Goal: Task Accomplishment & Management: Use online tool/utility

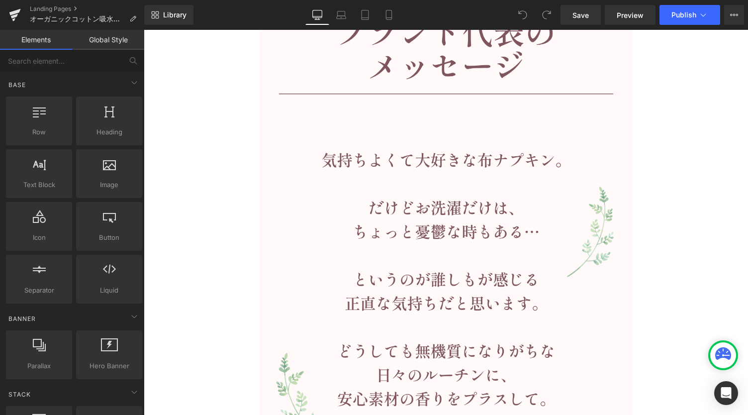
scroll to position [9155, 0]
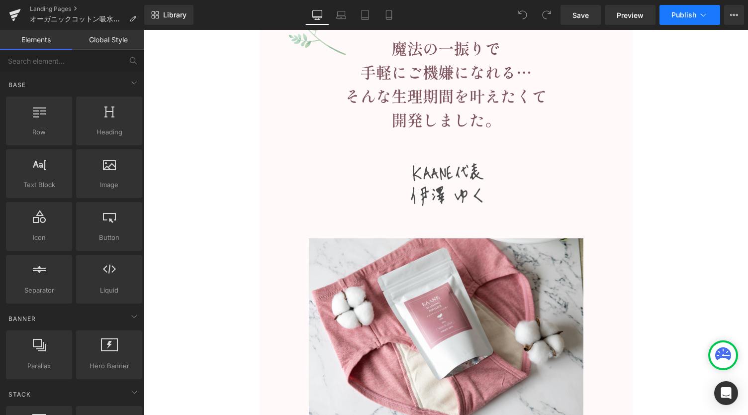
click at [681, 19] on button "Publish" at bounding box center [690, 15] width 61 height 20
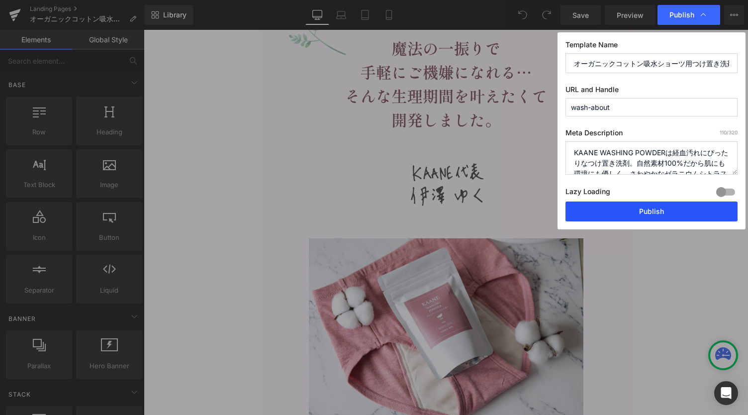
click at [636, 205] on button "Publish" at bounding box center [652, 212] width 172 height 20
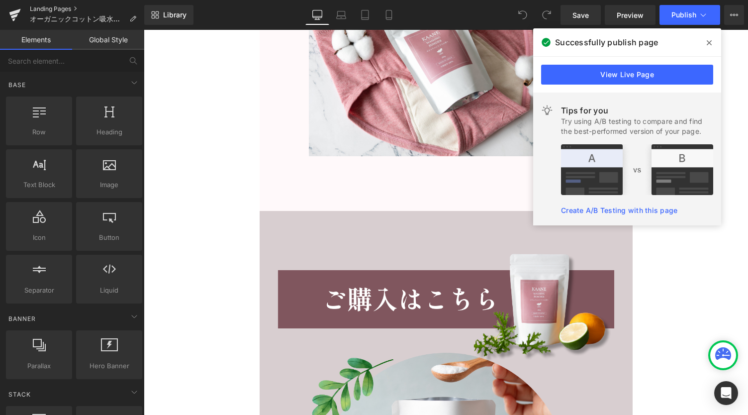
click at [56, 9] on link "Landing Pages" at bounding box center [87, 9] width 114 height 8
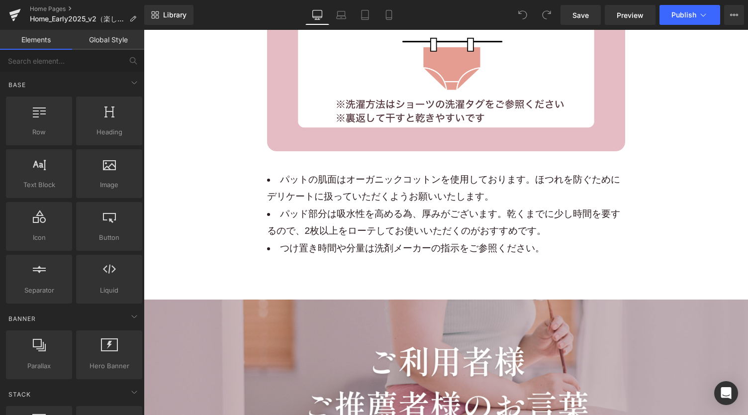
scroll to position [14861, 0]
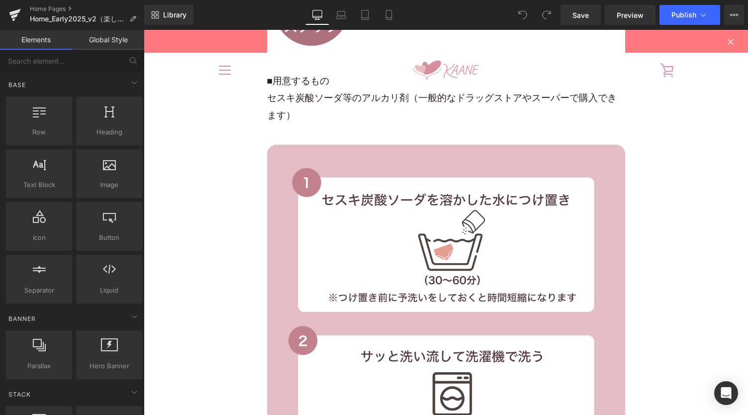
scroll to position [14131, 0]
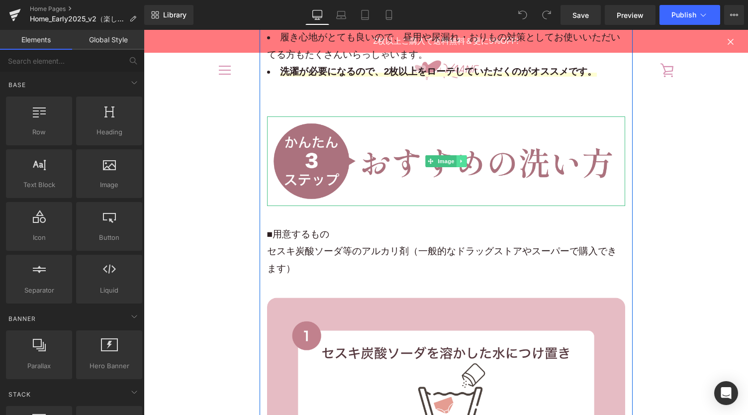
click at [460, 158] on icon at bounding box center [461, 161] width 5 height 6
click at [454, 158] on icon at bounding box center [456, 160] width 5 height 5
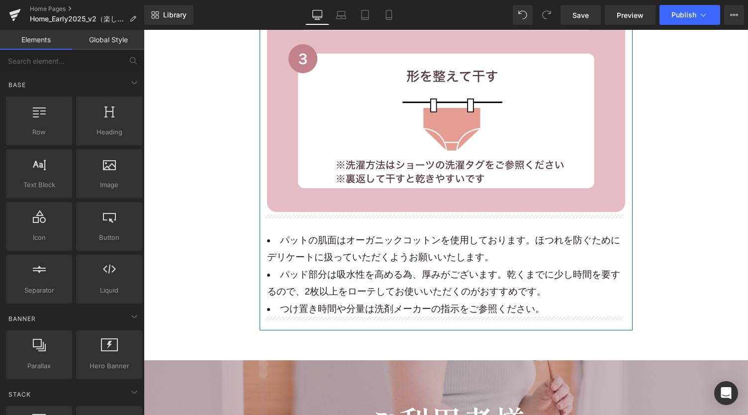
scroll to position [14794, 0]
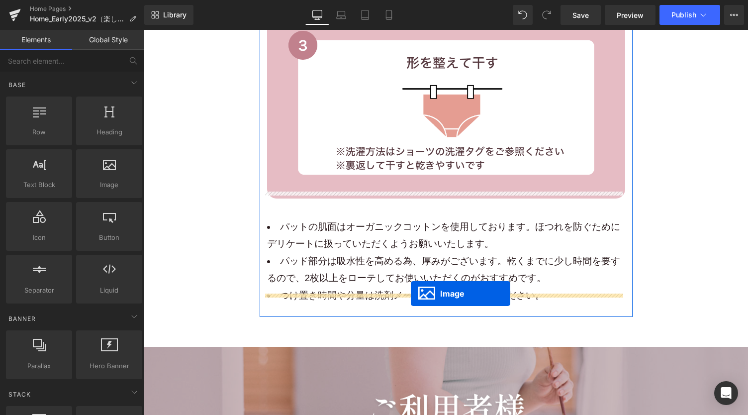
drag, startPoint x: 427, startPoint y: 272, endPoint x: 411, endPoint y: 293, distance: 26.7
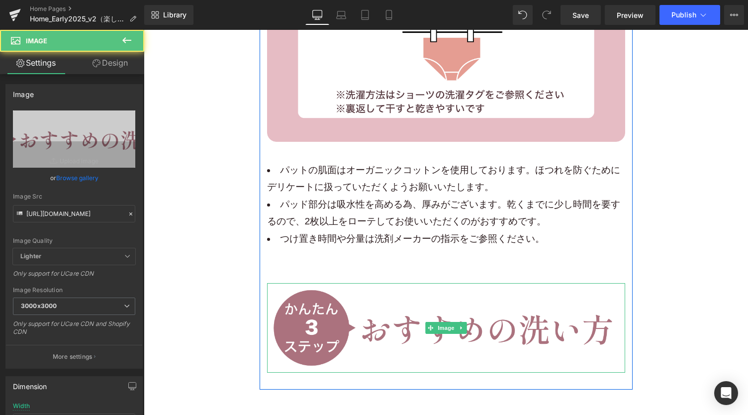
scroll to position [14738, 0]
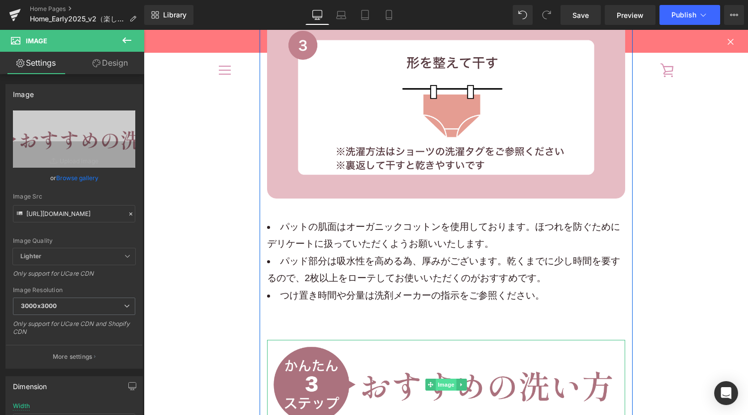
click at [436, 379] on span "Image" at bounding box center [446, 385] width 21 height 12
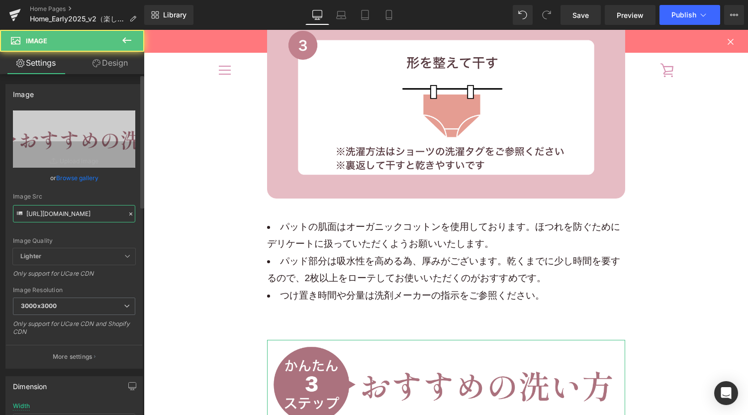
click at [65, 215] on input "https://cdn.shopify.com/s/files/1/0627/6264/7739/files/7_d24be56f-038a-47b3-a1d…" at bounding box center [74, 213] width 122 height 17
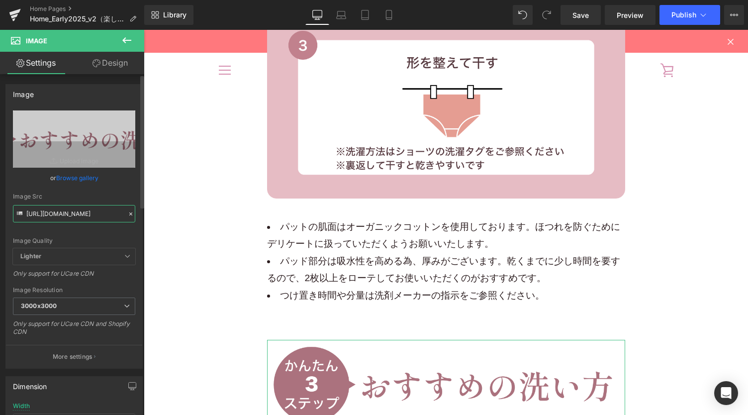
paste input "main_lp_wash_title.png?v=1759199540"
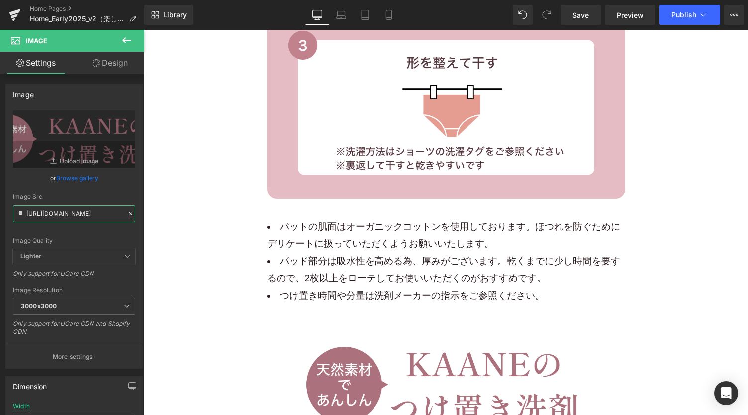
scroll to position [14937, 0]
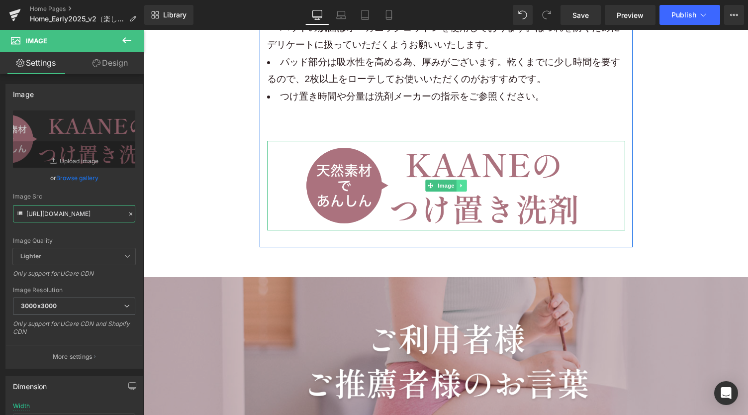
type input "https://cdn.shopify.com/s/files/1/0627/6264/7739/files/main_lp_wash_title_3000x…"
click at [460, 184] on icon at bounding box center [460, 185] width 1 height 3
click at [454, 183] on icon at bounding box center [456, 185] width 5 height 5
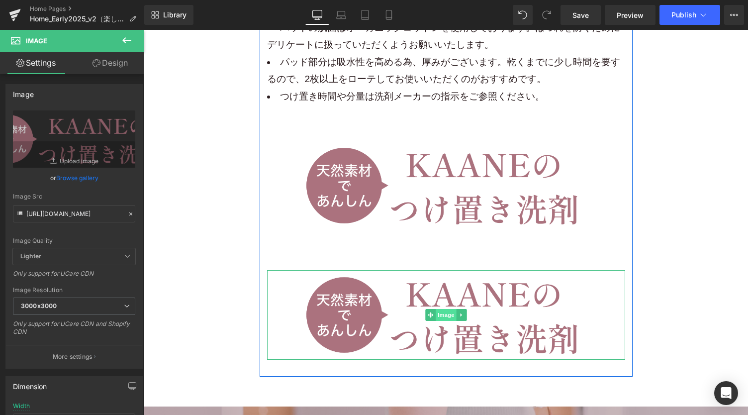
click at [440, 309] on span "Image" at bounding box center [446, 315] width 21 height 12
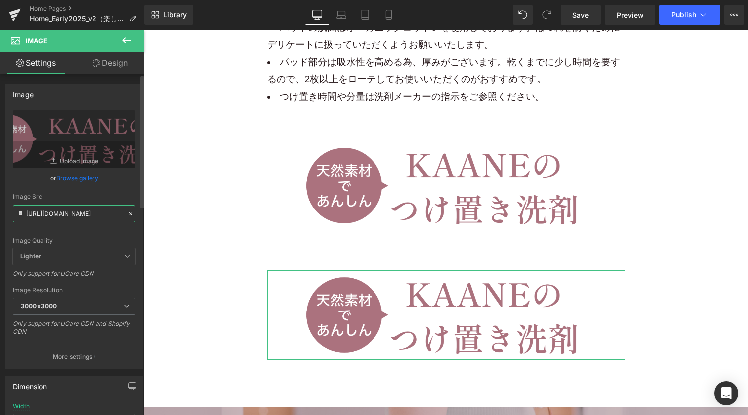
click at [58, 219] on input "https://cdn.shopify.com/s/files/1/0627/6264/7739/files/main_lp_wash_title_3000x…" at bounding box center [74, 213] width 122 height 17
paste input ".png?v=1759199541"
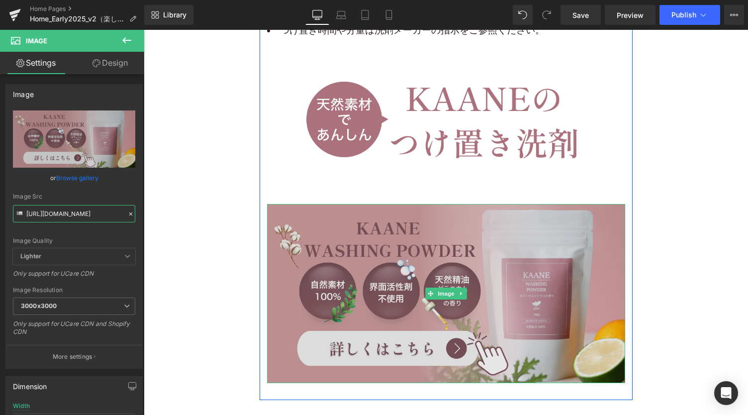
scroll to position [15070, 0]
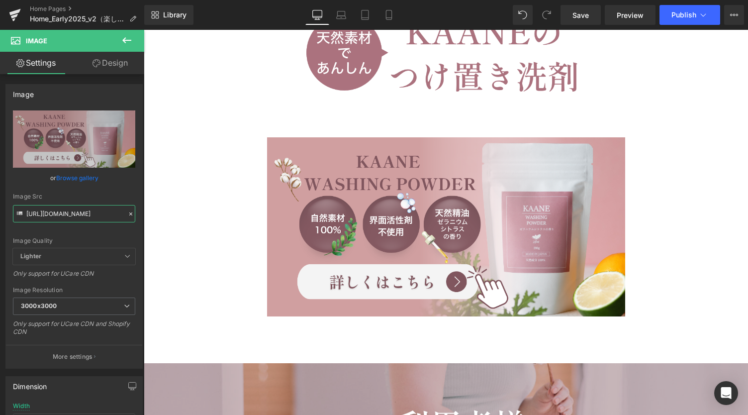
type input "https://cdn.shopify.com/s/files/1/0627/6264/7739/files/main_lp_wash_3000x3000.p…"
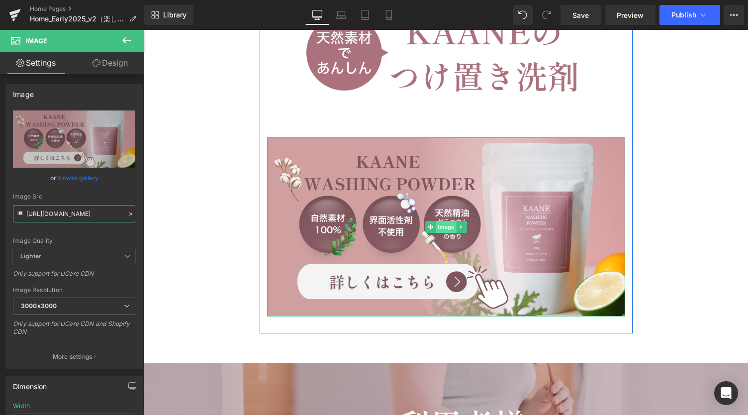
click at [439, 221] on span "Image" at bounding box center [446, 227] width 21 height 12
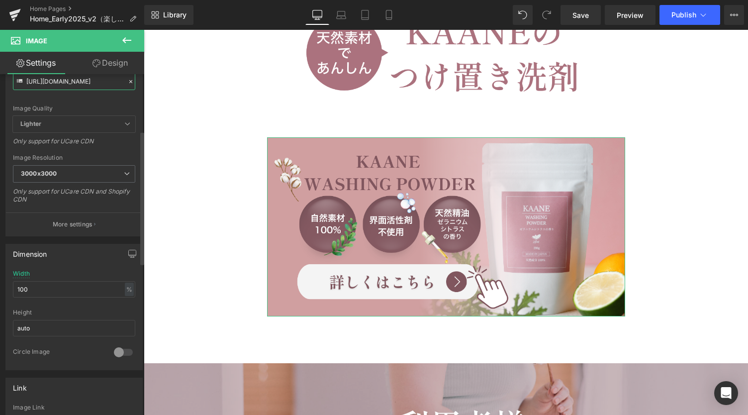
scroll to position [265, 0]
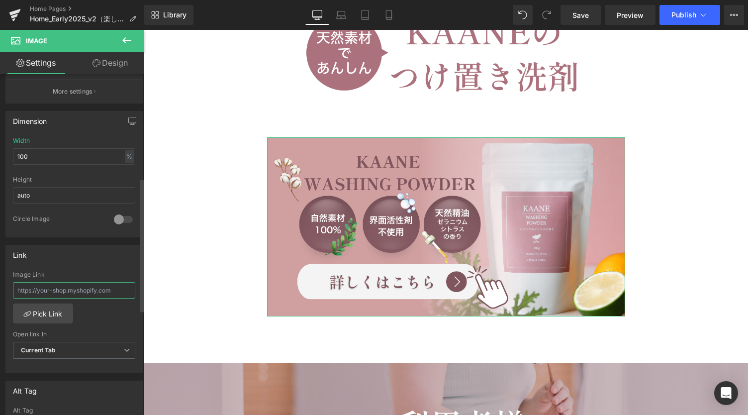
click at [87, 286] on input "text" at bounding box center [74, 290] width 122 height 16
paste input "https://kaane.jp/pages/wash-about"
type input "https://kaane.jp/pages/wash-about"
click at [114, 307] on div "Image Link https://kaane.jp/pages/wash-about Pick Link Current Tab New Tab Open…" at bounding box center [74, 322] width 136 height 102
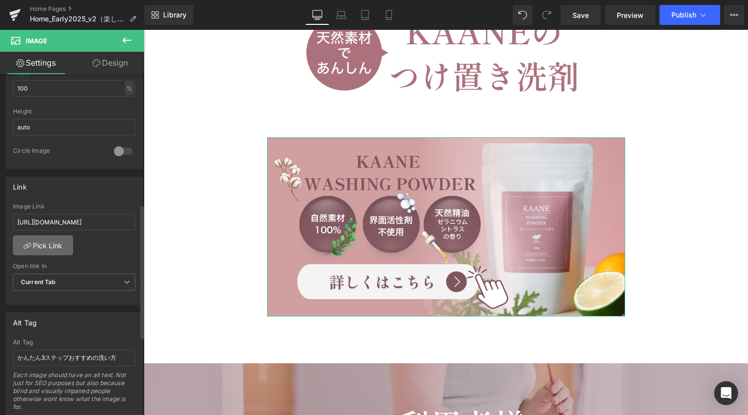
scroll to position [464, 0]
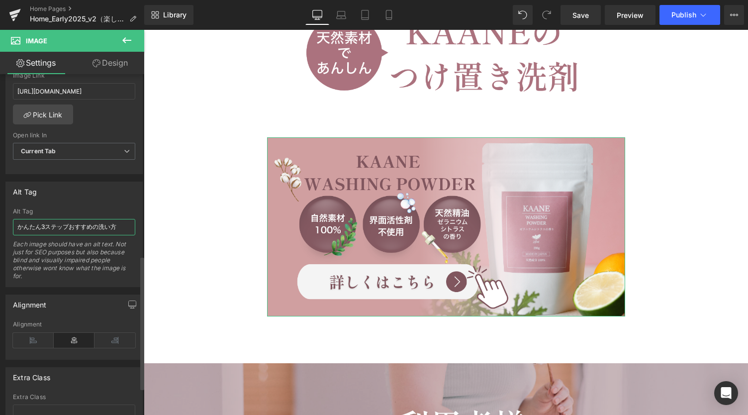
drag, startPoint x: 118, startPoint y: 224, endPoint x: 0, endPoint y: 225, distance: 118.4
click at [0, 225] on div "Alt Tag かんたん3ステップおすすめの洗い方 Alt Tag かんたん3ステップおすすめの洗い方 Each image should have an a…" at bounding box center [74, 230] width 149 height 113
type input "KAANE WASHING POWDER"
click at [98, 196] on div "Alt Tag" at bounding box center [74, 191] width 136 height 19
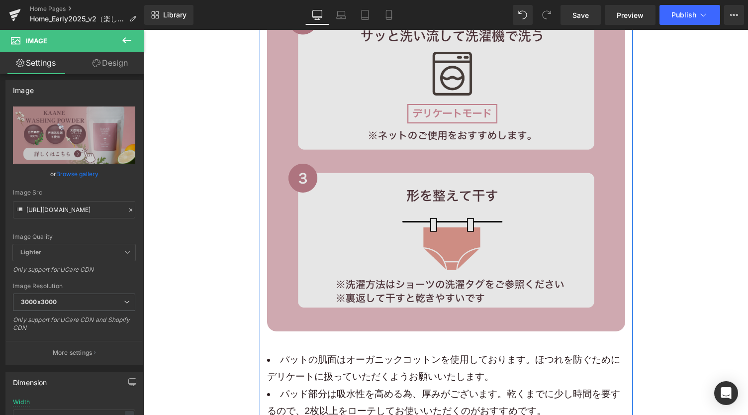
scroll to position [15003, 0]
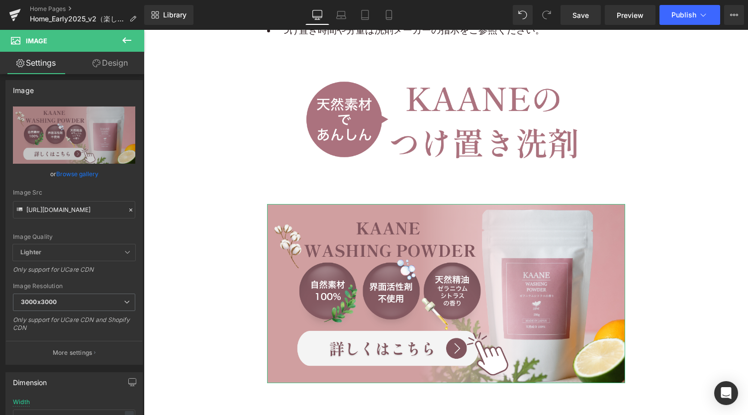
click at [98, 62] on icon at bounding box center [97, 63] width 8 height 8
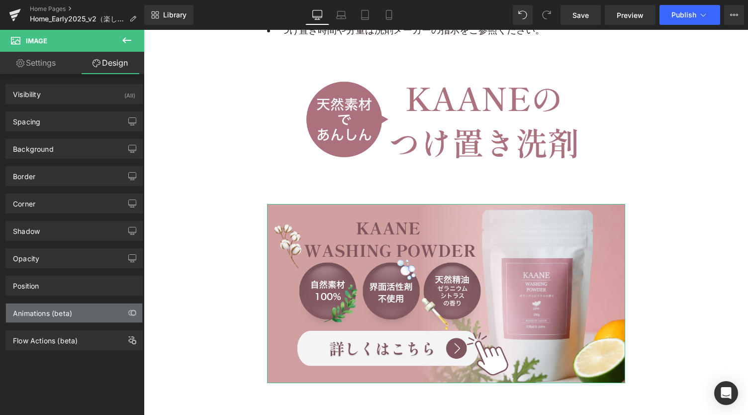
click at [51, 308] on div "Animations (beta)" at bounding box center [42, 311] width 59 height 14
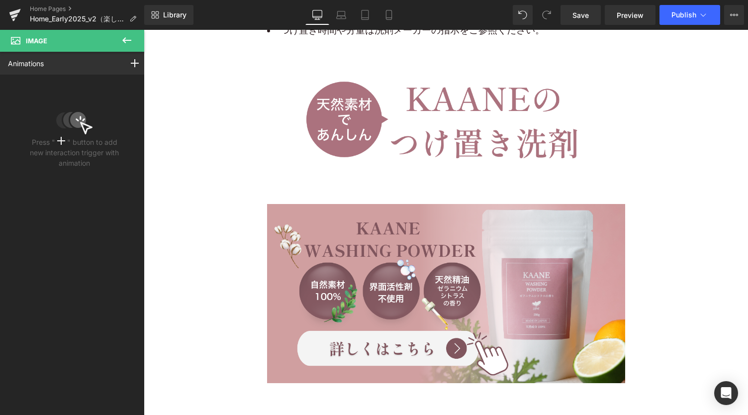
click at [122, 37] on icon at bounding box center [127, 40] width 12 height 12
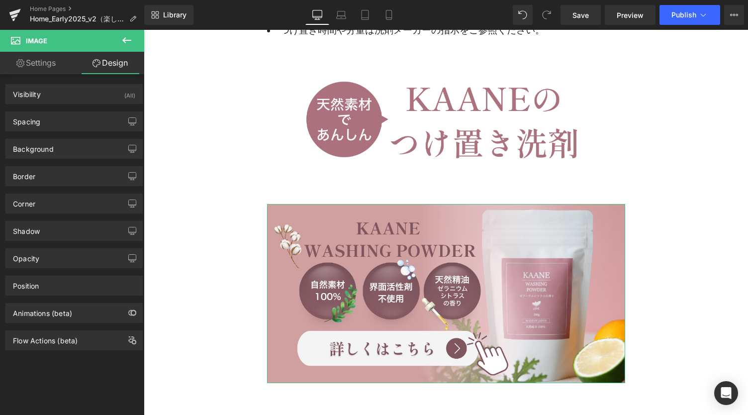
click at [29, 64] on link "Settings" at bounding box center [36, 63] width 72 height 22
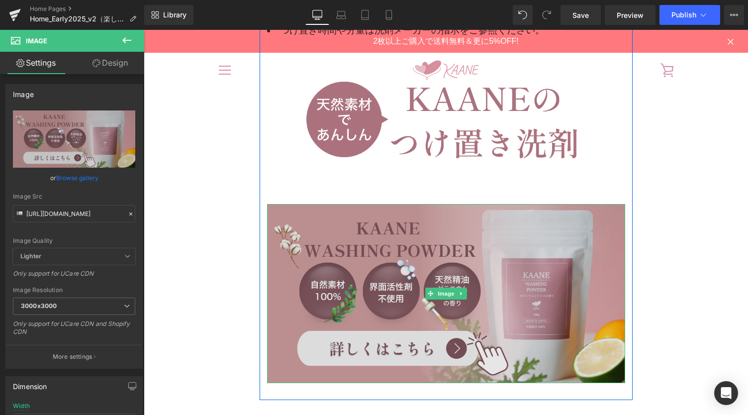
scroll to position [14937, 0]
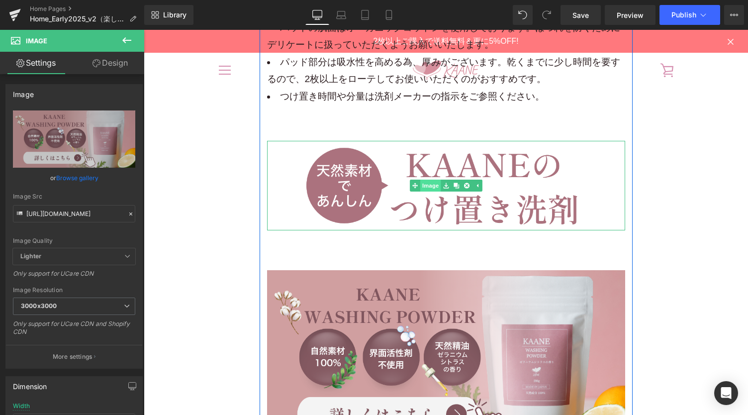
click at [433, 180] on span "Image" at bounding box center [430, 186] width 21 height 12
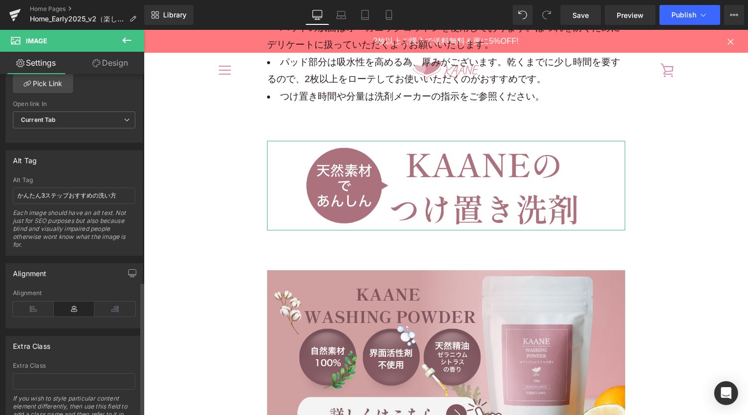
scroll to position [530, 0]
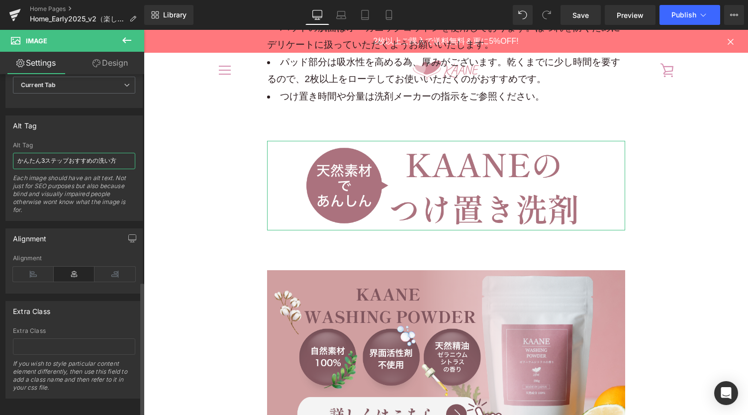
click at [66, 153] on input "かんたん3ステップおすすめの洗い方" at bounding box center [74, 161] width 122 height 16
drag, startPoint x: 114, startPoint y: 153, endPoint x: 6, endPoint y: 143, distance: 108.4
click at [6, 147] on div "かんたん3ステップおすすめの洗い方 Alt Tag かんたん3ステップおすすめの洗い方 Each image should have an alt text.…" at bounding box center [74, 181] width 136 height 79
type input "天然素材で安心KAAANEのつけ置き洗剤"
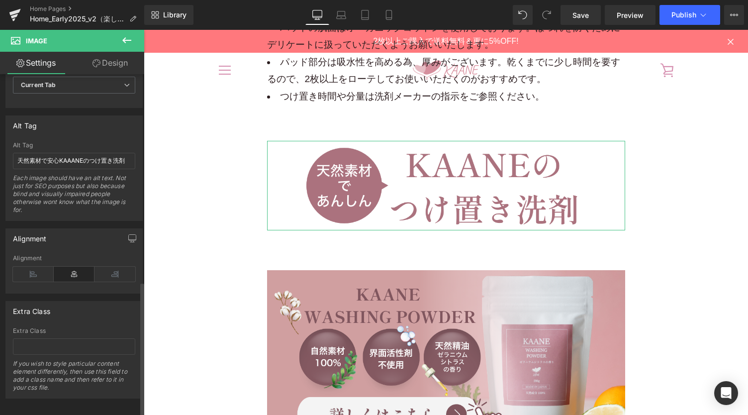
click at [41, 132] on div "Alt Tag かんたん3ステップおすすめの洗い方 Alt Tag 天然素材で安心KAAANEのつけ置き洗剤 Each image should have a…" at bounding box center [73, 167] width 137 height 105
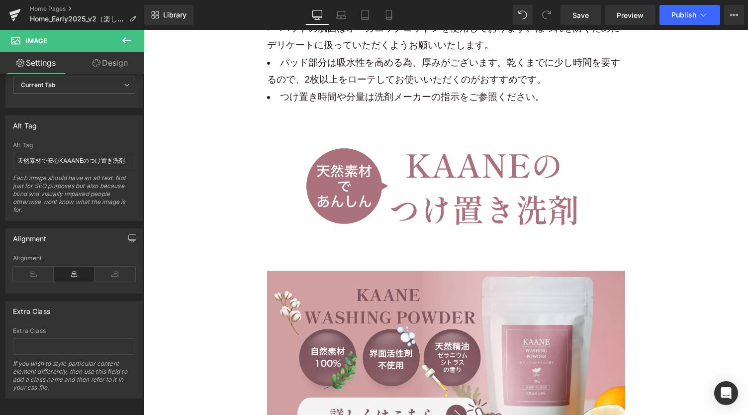
scroll to position [14937, 0]
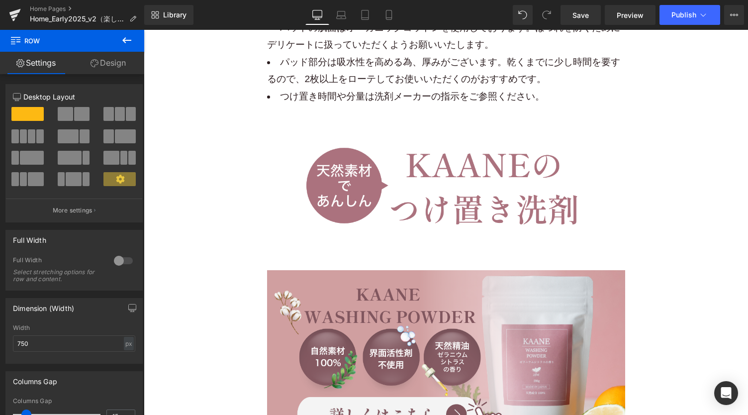
click at [130, 39] on icon at bounding box center [127, 40] width 12 height 12
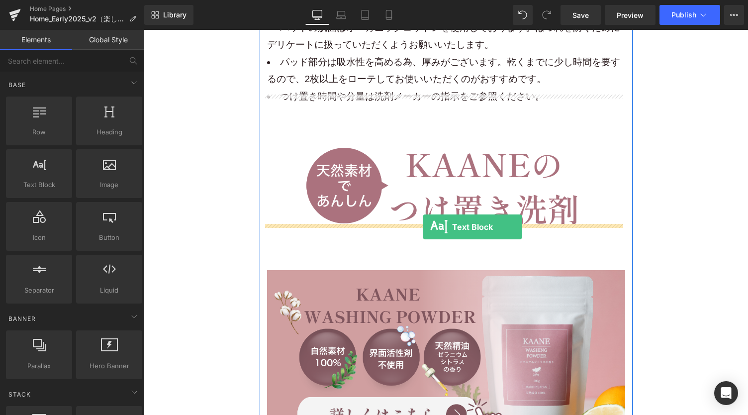
drag, startPoint x: 184, startPoint y: 206, endPoint x: 423, endPoint y: 227, distance: 240.2
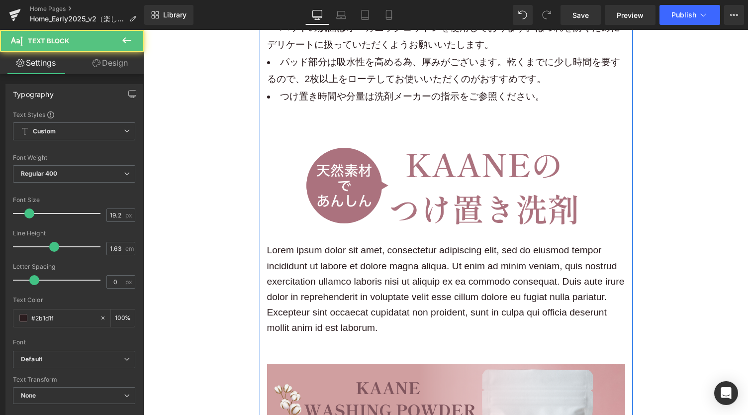
click at [423, 265] on div "Lorem ipsum dolor sit amet, consectetur adipiscing elit, sed do eiusmod tempor …" at bounding box center [446, 288] width 358 height 93
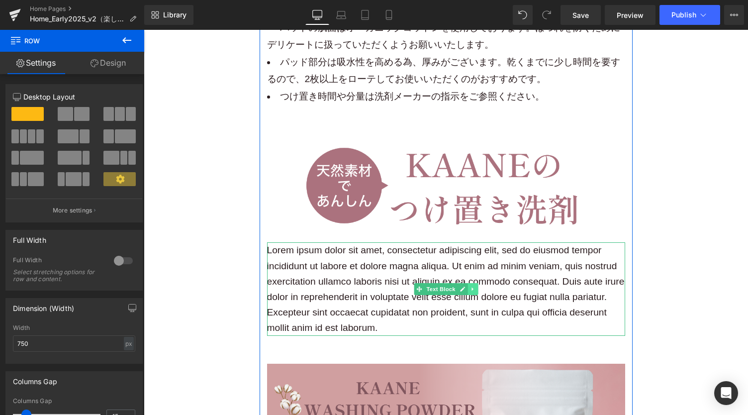
click at [470, 286] on icon at bounding box center [472, 289] width 5 height 6
click at [475, 286] on icon at bounding box center [477, 288] width 5 height 5
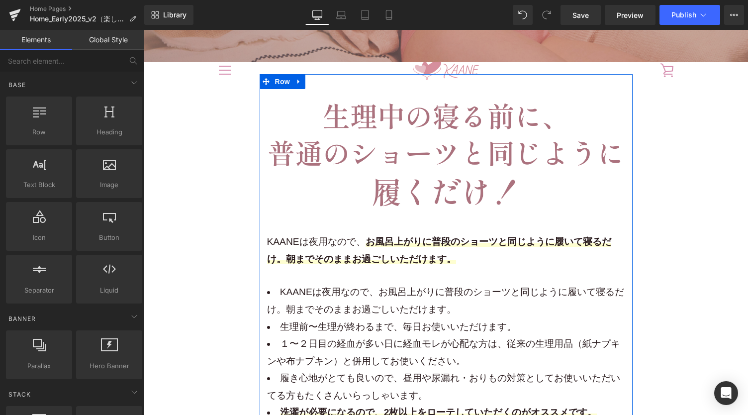
scroll to position [13676, 0]
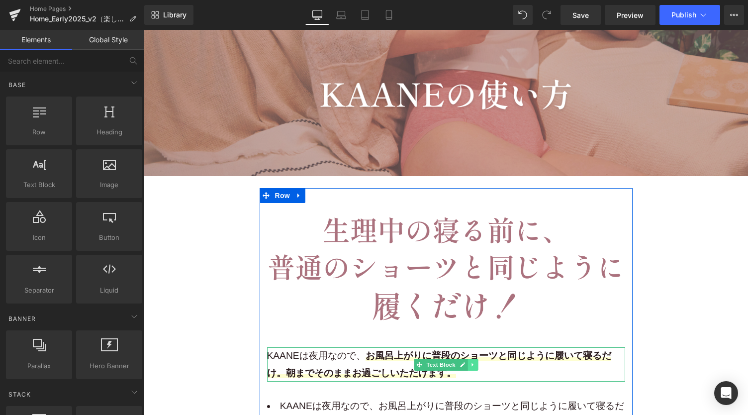
click at [472, 363] on icon at bounding box center [472, 364] width 1 height 3
click at [465, 362] on icon at bounding box center [467, 364] width 5 height 5
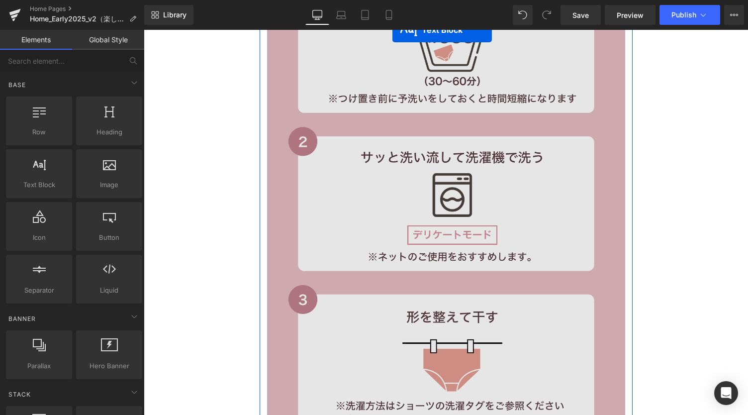
scroll to position [14782, 0]
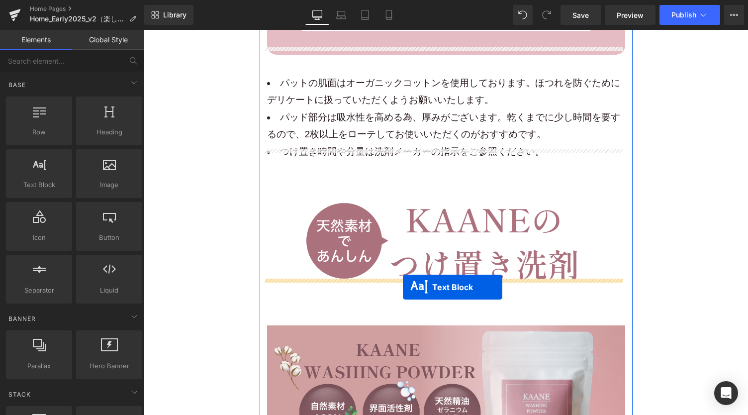
drag, startPoint x: 414, startPoint y: 87, endPoint x: 403, endPoint y: 287, distance: 200.8
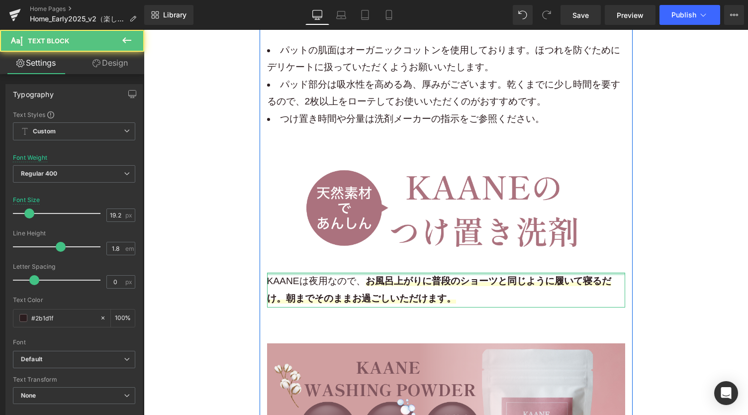
scroll to position [14882, 0]
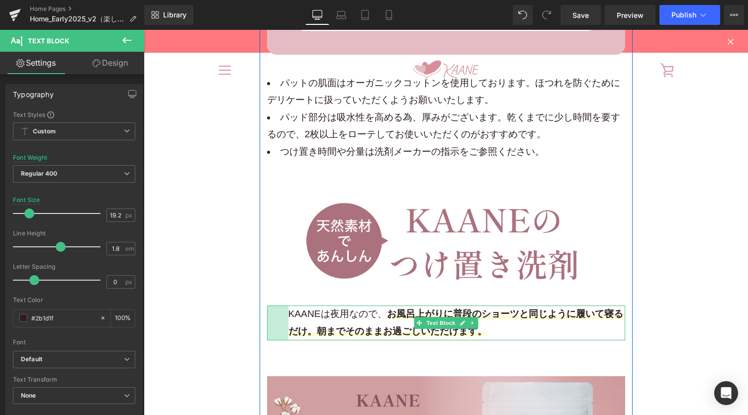
drag, startPoint x: 265, startPoint y: 296, endPoint x: 286, endPoint y: 300, distance: 21.7
click at [286, 306] on div "KAANEは夜用なので、 お風呂上がりに普段のショーツと同じように履いて寝るだけ。朝までそのままお過ごしいただけます。 Text Block 43px" at bounding box center [446, 323] width 358 height 34
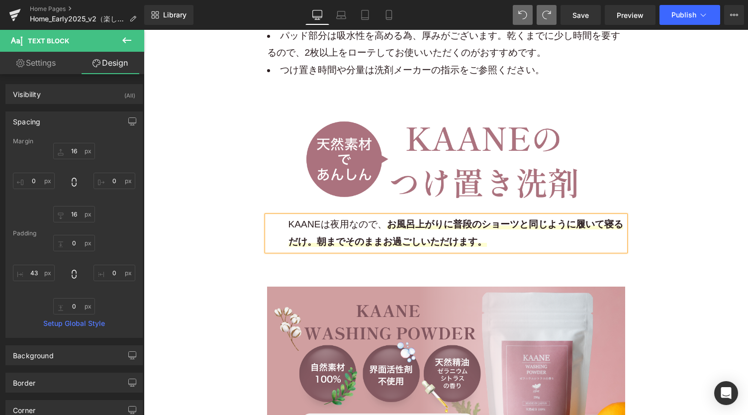
scroll to position [15000, 0]
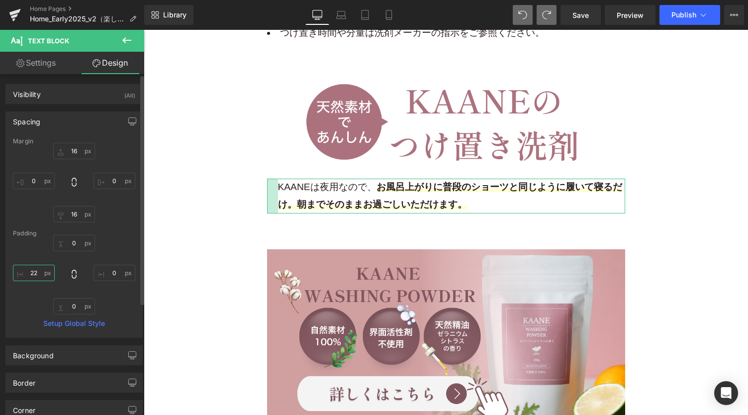
type input "22０"
drag, startPoint x: 37, startPoint y: 273, endPoint x: 18, endPoint y: 272, distance: 19.0
click at [18, 272] on input "０" at bounding box center [34, 273] width 42 height 16
click at [38, 273] on input "０" at bounding box center [34, 273] width 42 height 16
type input "2"
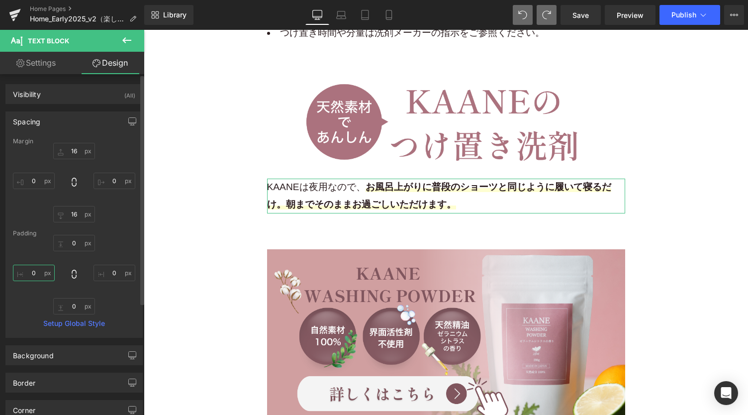
type input "０"
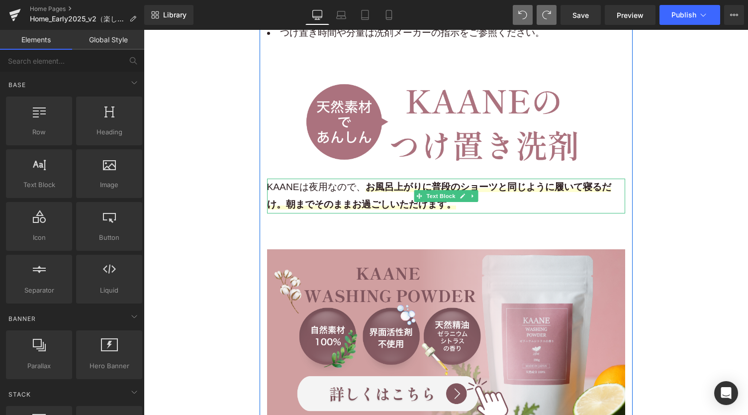
click at [382, 182] on strong "お風呂上がりに普段のショーツと同じように履いて寝るだけ。朝までそのままお過ごしいただけます。" at bounding box center [439, 196] width 344 height 28
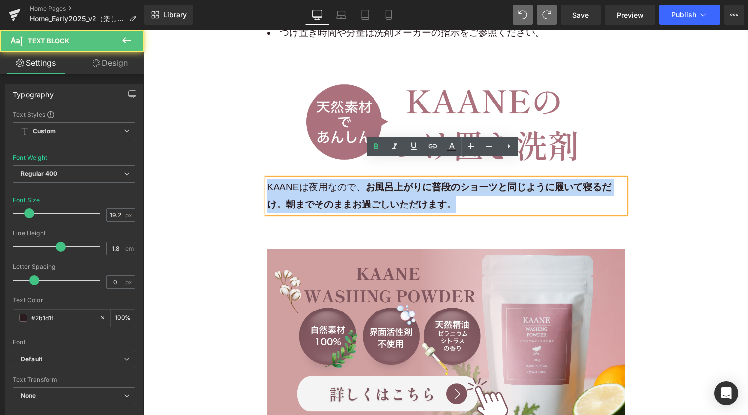
drag, startPoint x: 450, startPoint y: 190, endPoint x: 242, endPoint y: 166, distance: 208.9
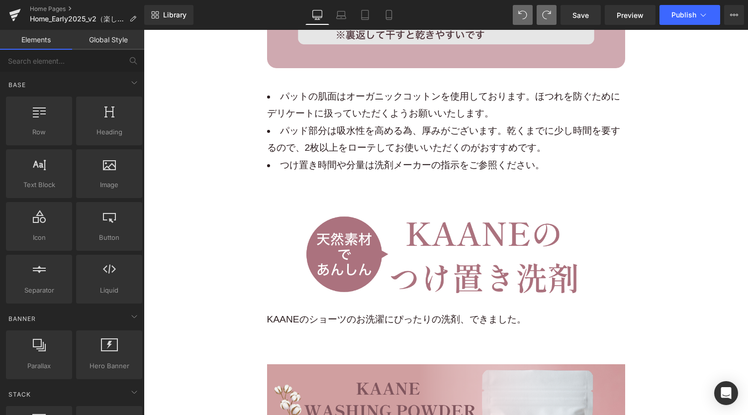
scroll to position [14934, 0]
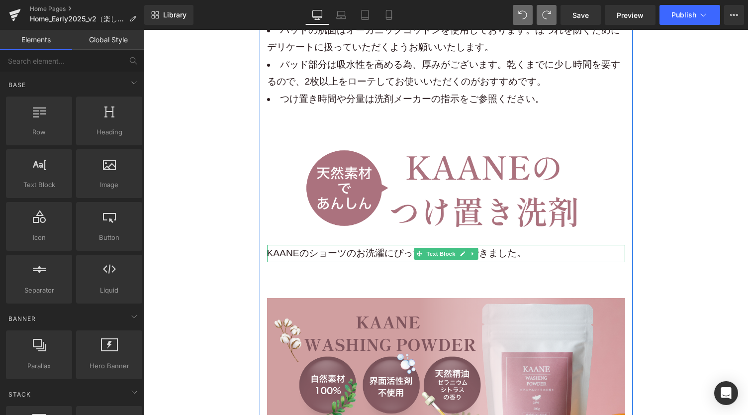
click at [519, 248] on span "KAANEのショーツのお洗濯にぴったりの洗剤、できました。" at bounding box center [396, 253] width 259 height 10
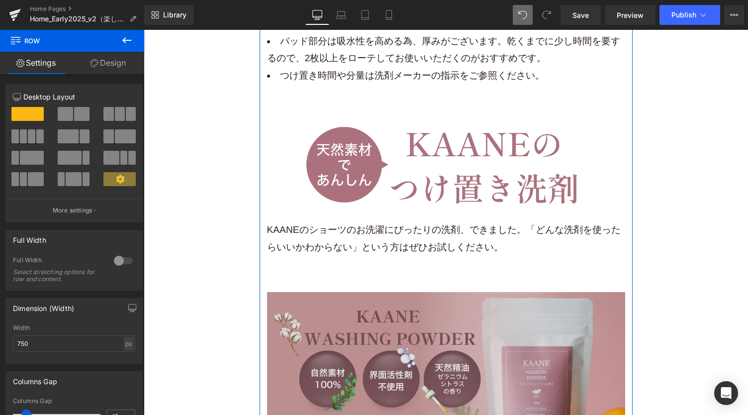
scroll to position [15000, 0]
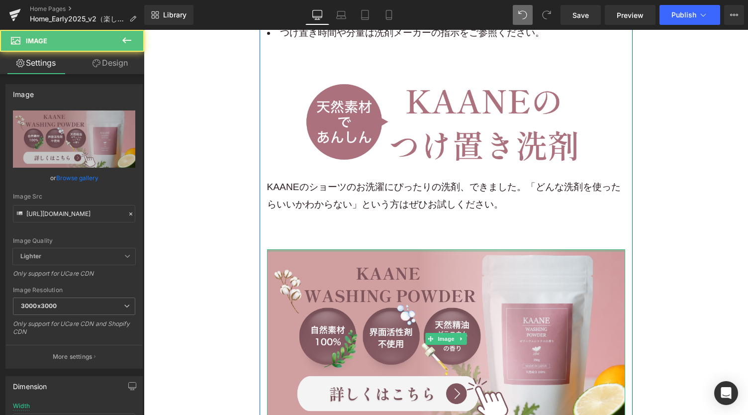
drag, startPoint x: 433, startPoint y: 232, endPoint x: 440, endPoint y: 217, distance: 15.8
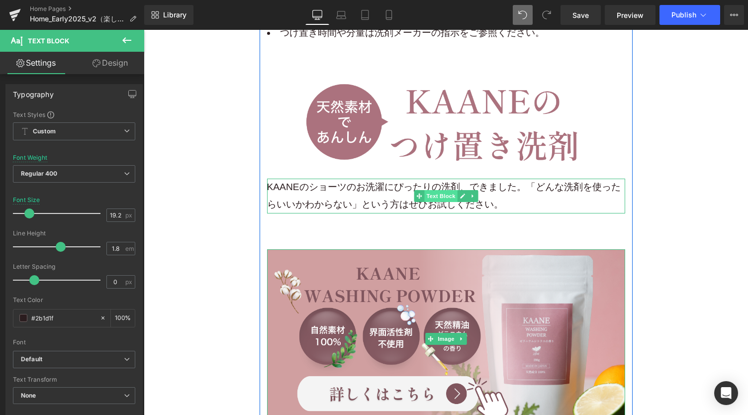
drag, startPoint x: 437, startPoint y: 193, endPoint x: 439, endPoint y: 182, distance: 11.1
click at [439, 182] on div "KAANEのショーツのお洗濯にぴったりの洗剤、できました。「どんな洗剤を使ったらいいかわからない」という方はぜひお試しください。 Text Block NaN…" at bounding box center [446, 196] width 358 height 34
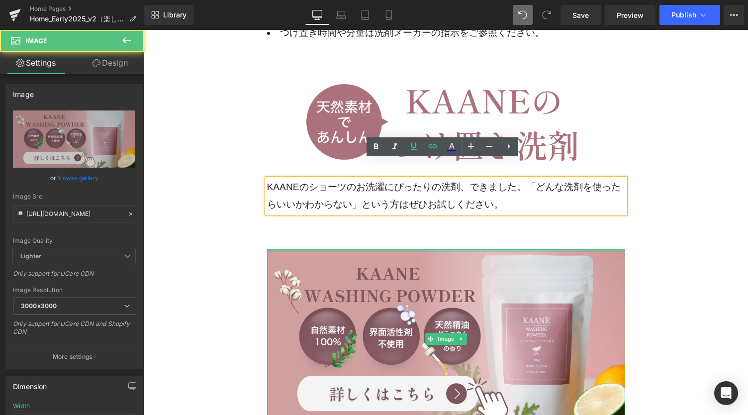
drag, startPoint x: 428, startPoint y: 230, endPoint x: 426, endPoint y: 195, distance: 35.9
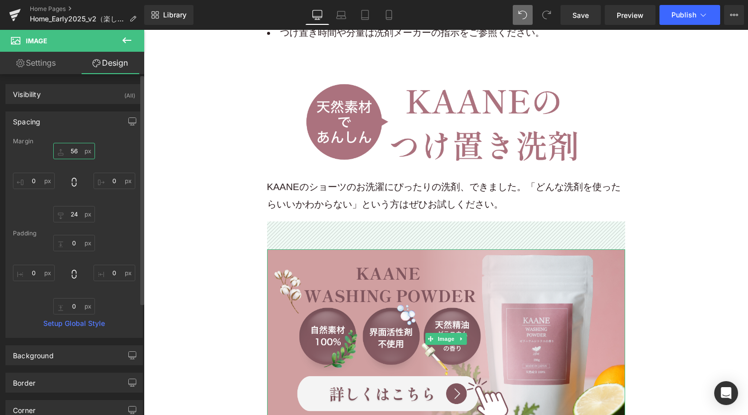
drag, startPoint x: 73, startPoint y: 148, endPoint x: 112, endPoint y: 144, distance: 40.0
click at [73, 148] on input "text" at bounding box center [74, 151] width 42 height 16
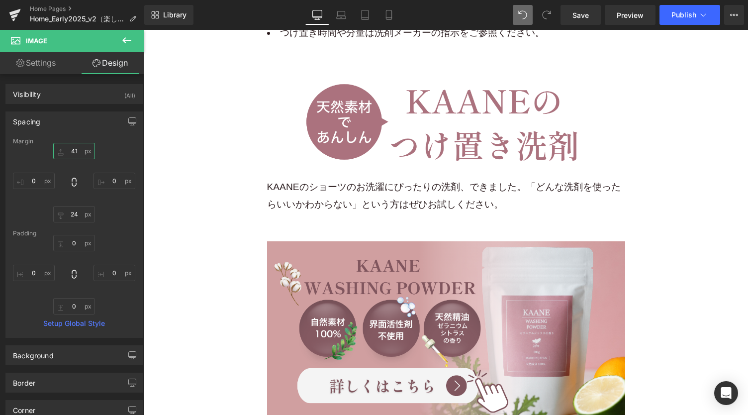
type input "40"
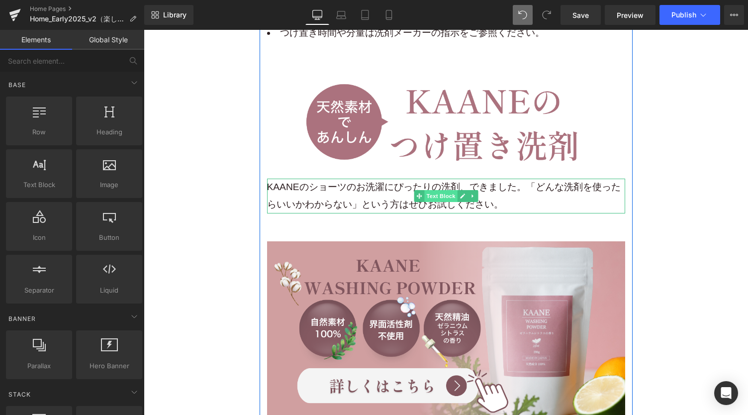
click at [436, 190] on span "Text Block" at bounding box center [440, 196] width 33 height 12
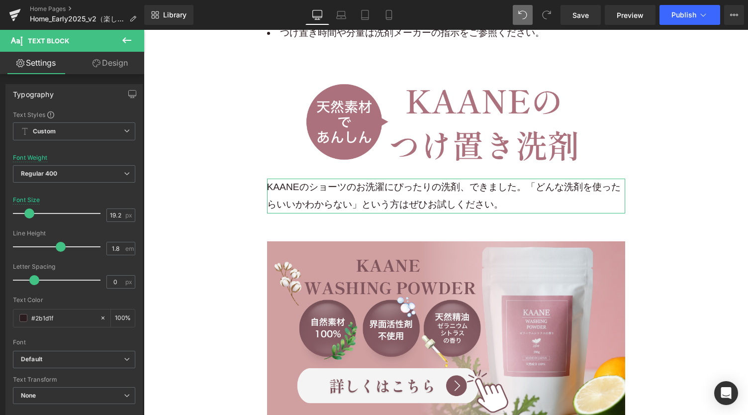
click at [106, 65] on link "Design" at bounding box center [110, 63] width 72 height 22
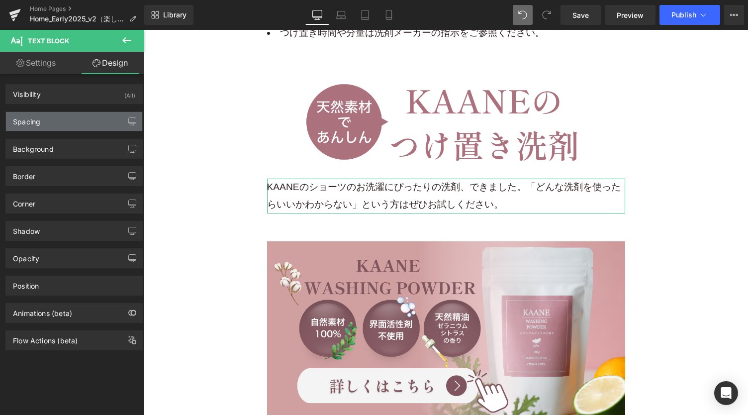
click at [70, 122] on div "Spacing" at bounding box center [74, 121] width 136 height 19
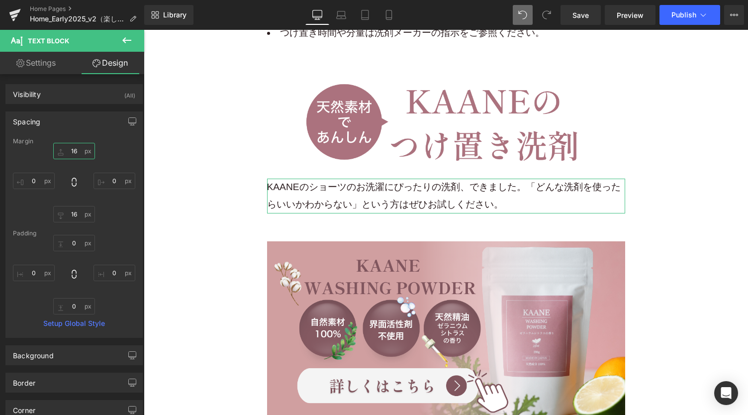
click at [75, 152] on input "text" at bounding box center [74, 151] width 42 height 16
type input "４０"
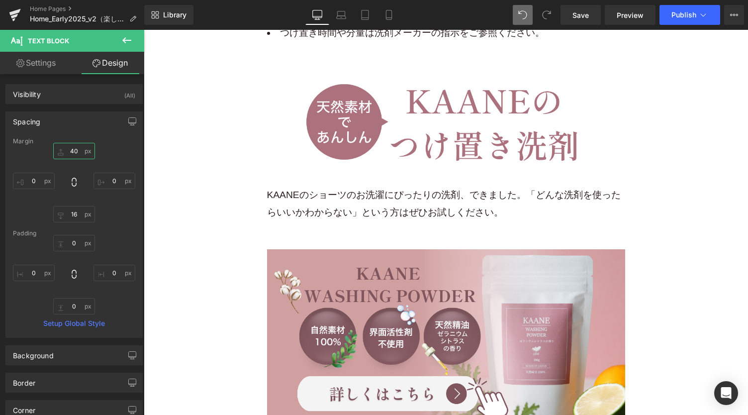
type input "40"
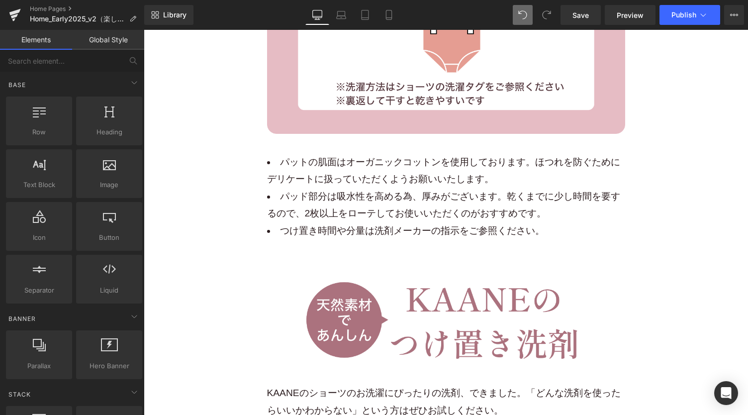
scroll to position [14868, 0]
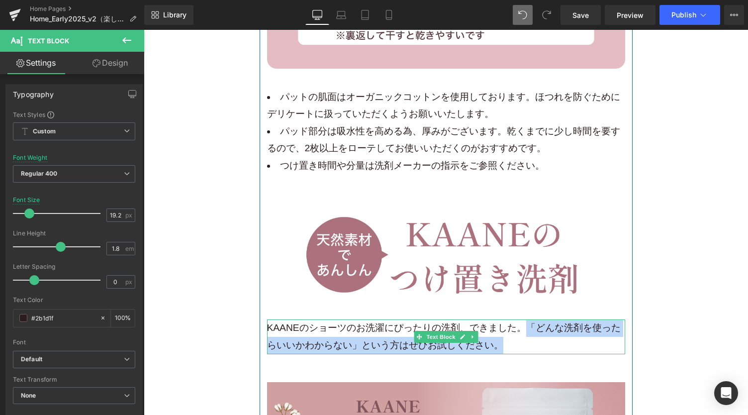
drag, startPoint x: 521, startPoint y: 308, endPoint x: 526, endPoint y: 330, distance: 22.5
click at [526, 330] on p "KAANEのショーツのお洗濯にぴったりの洗剤、できました。「どんな洗剤を使ったらいいかわからない」という方はぜひお試しください。" at bounding box center [446, 336] width 358 height 34
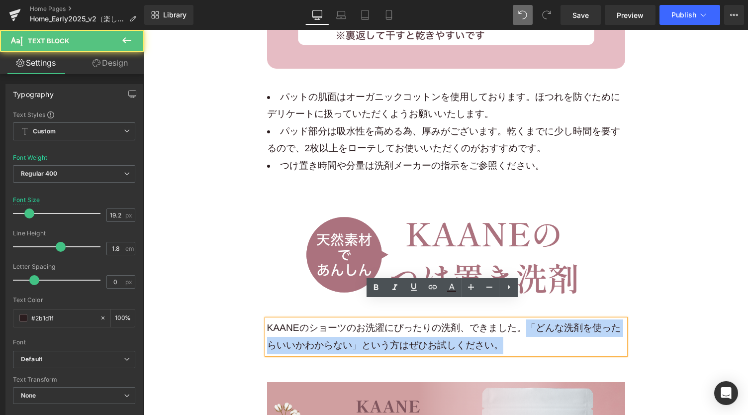
click at [526, 330] on p "KAANEのショーツのお洗濯にぴったりの洗剤、できました。「どんな洗剤を使ったらいいかわからない」という方はぜひお試しください。" at bounding box center [446, 336] width 358 height 34
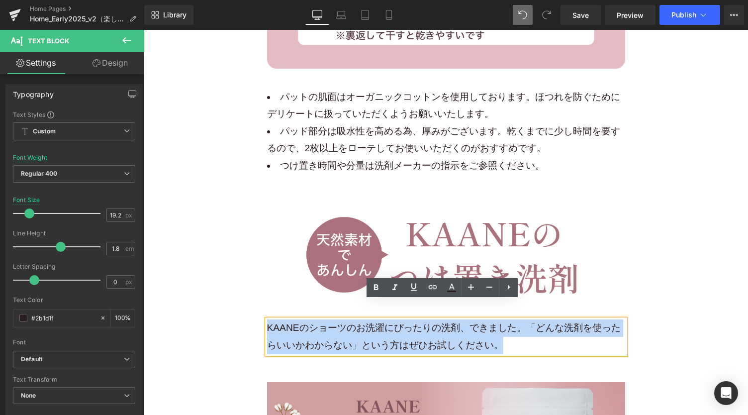
drag, startPoint x: 514, startPoint y: 329, endPoint x: 242, endPoint y: 308, distance: 272.5
click at [505, 322] on p "KAANEのショーツのお洗濯にぴったりの洗剤、できました。「どんな洗剤を使ったらいいかわからない」という方はぜひお試しください。" at bounding box center [446, 336] width 358 height 34
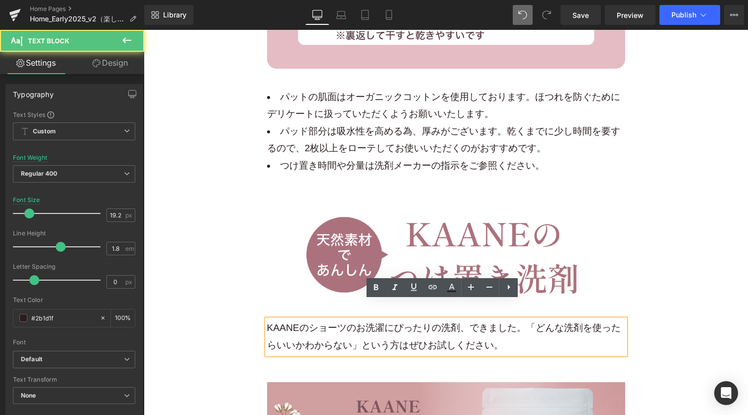
click at [526, 319] on p "KAANEのショーツのお洗濯にぴったりの洗剤、できました。「どんな洗剤を使ったらいいかわからない」という方はぜひお試しください。" at bounding box center [446, 336] width 358 height 34
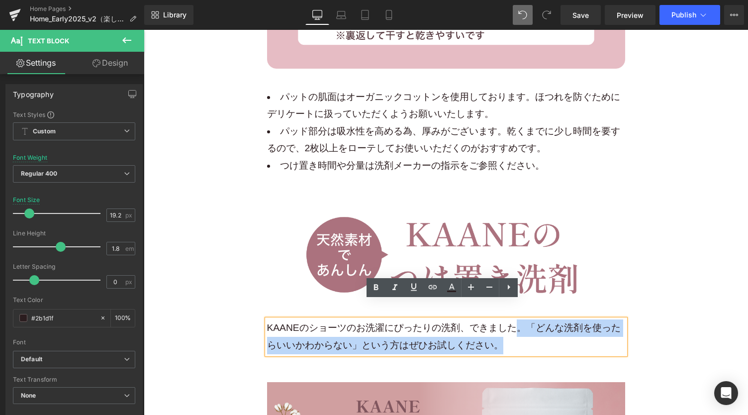
drag, startPoint x: 517, startPoint y: 309, endPoint x: 555, endPoint y: 323, distance: 40.8
click at [565, 324] on p "KAANEのショーツのお洗濯にぴったりの洗剤、できました。「どんな洗剤を使ったらいいかわからない」という方はぜひお試しください。" at bounding box center [446, 336] width 358 height 34
click at [550, 322] on p "KAANEのショーツのお洗濯にぴったりの洗剤、できました。「どんな洗剤を使ったらいいかわからない」という方はぜひお試しください。" at bounding box center [446, 336] width 358 height 34
click at [530, 322] on span "KAANEのショーツのお洗濯にぴったりの洗剤、できました。「どんな洗剤を使ったらいいかわからない」という方はぜひお試しください。" at bounding box center [444, 336] width 354 height 28
drag, startPoint x: 521, startPoint y: 307, endPoint x: 539, endPoint y: 327, distance: 26.8
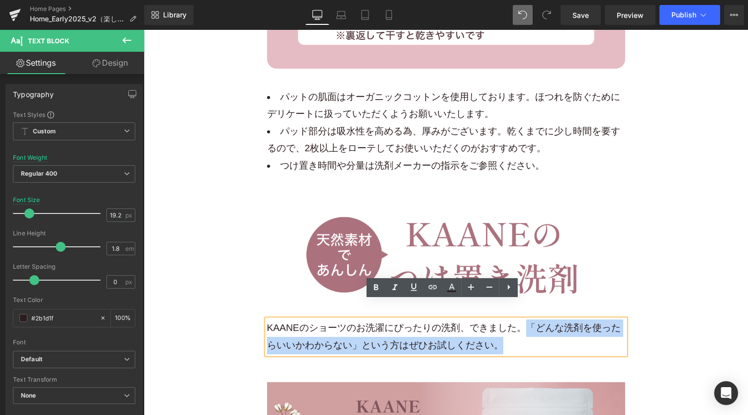
click at [539, 327] on p "KAANEのショーツのお洗濯にぴったりの洗剤、できました。「どんな洗剤を使ったらいいかわからない」という方はぜひお試しください。" at bounding box center [446, 336] width 358 height 34
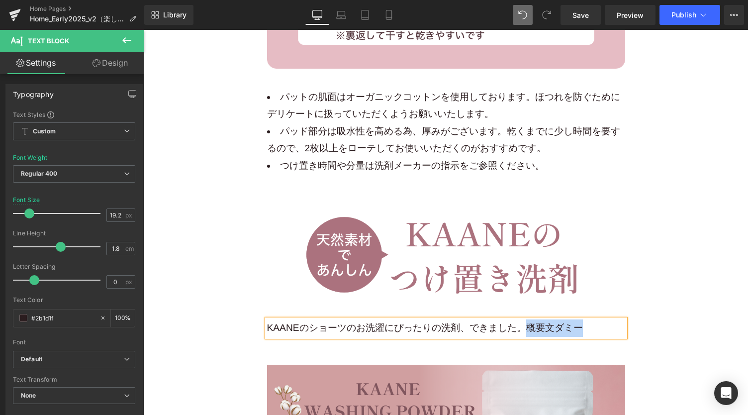
copy span "概要文ダミー"
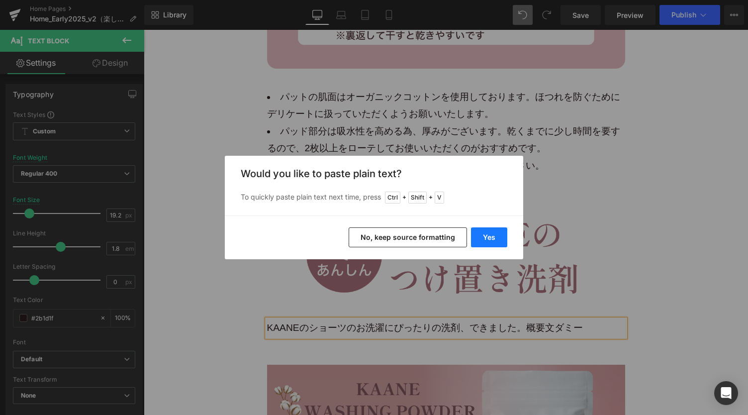
drag, startPoint x: 490, startPoint y: 231, endPoint x: 345, endPoint y: 202, distance: 147.7
click at [491, 230] on button "Yes" at bounding box center [489, 237] width 36 height 20
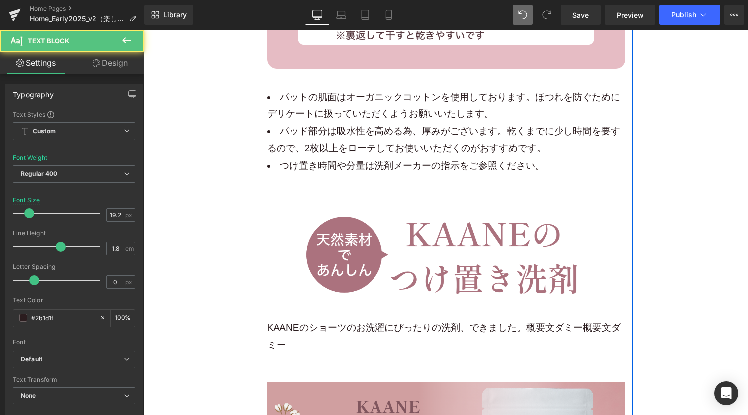
click at [332, 331] on p "KAANEのショーツのお洗濯にぴったりの洗剤、できました。概要文ダミー概要文ダミー" at bounding box center [446, 336] width 358 height 34
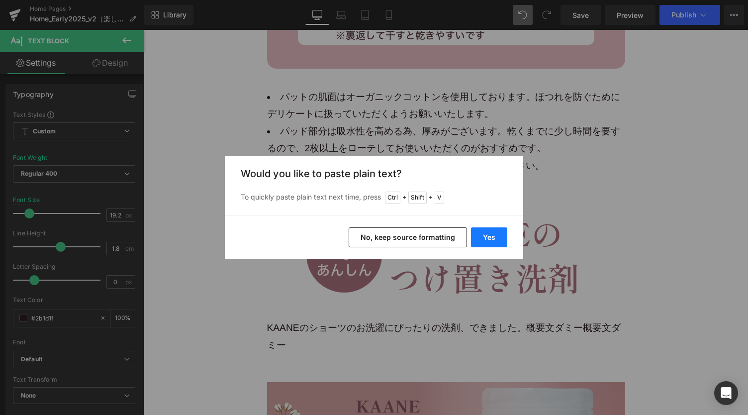
click at [486, 242] on button "Yes" at bounding box center [489, 237] width 36 height 20
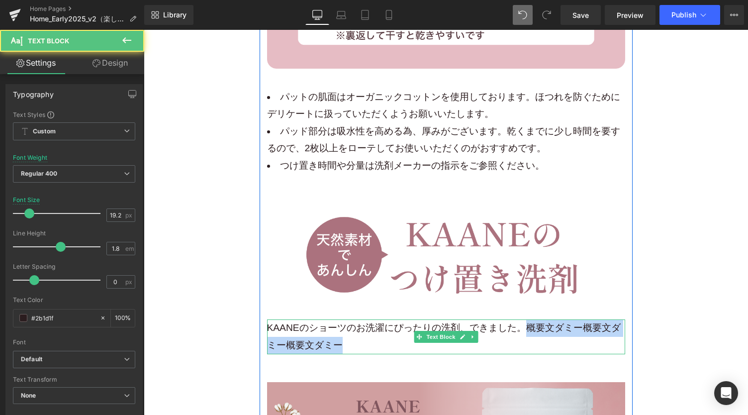
drag, startPoint x: 525, startPoint y: 311, endPoint x: 563, endPoint y: 324, distance: 40.4
click at [569, 324] on p "KAANEのショーツのお洗濯にぴったりの洗剤、できました。概要文ダミー概要文ダミー概要文ダミー" at bounding box center [446, 336] width 358 height 34
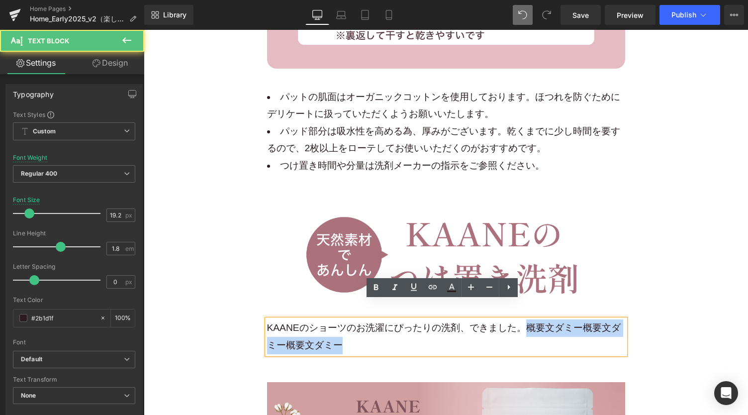
copy span "概要文ダミー概要文ダミー概要文ダミー"
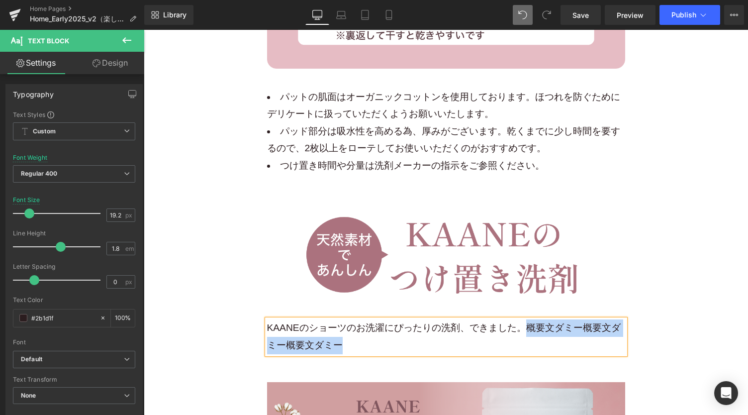
click at [359, 329] on p "KAANEのショーツのお洗濯にぴったりの洗剤、できました。概要文ダミー概要文ダミー概要文ダミー" at bounding box center [446, 336] width 358 height 34
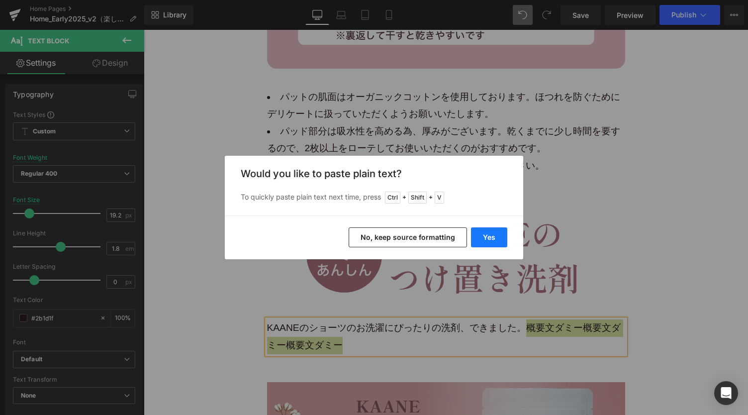
drag, startPoint x: 480, startPoint y: 240, endPoint x: 336, endPoint y: 209, distance: 147.0
click at [480, 239] on button "Yes" at bounding box center [489, 237] width 36 height 20
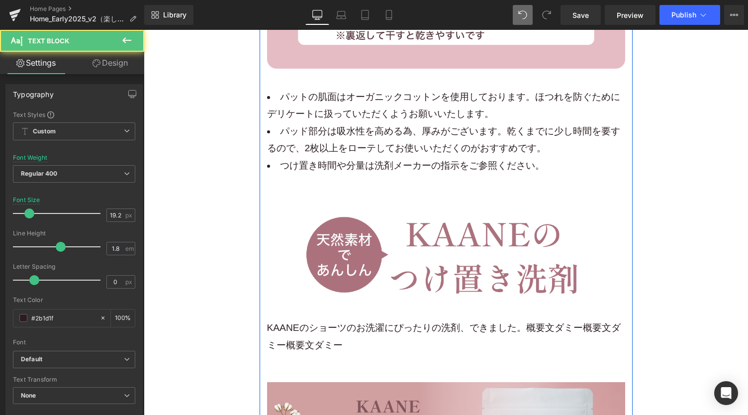
click at [339, 325] on span "KAANEのショーツのお洗濯にぴったりの洗剤、できました。概要文ダミー概要文ダミー概要文ダミー" at bounding box center [444, 336] width 354 height 28
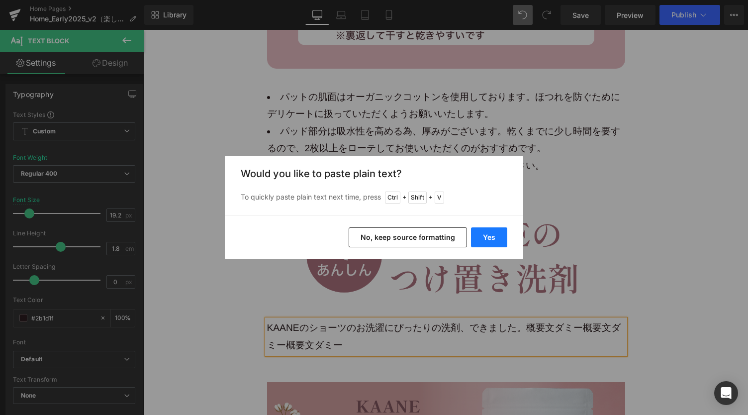
click at [488, 235] on button "Yes" at bounding box center [489, 237] width 36 height 20
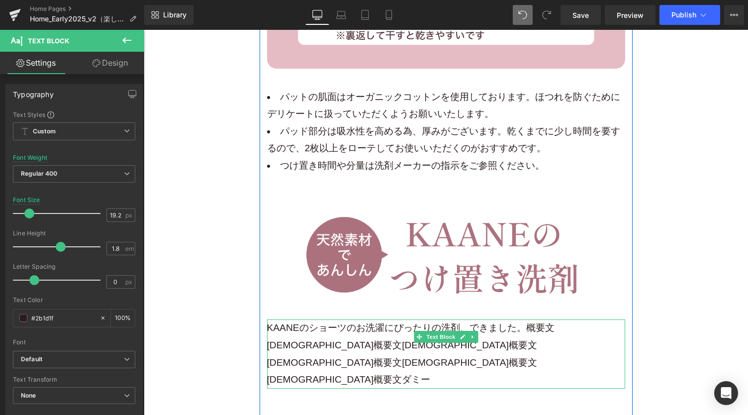
click at [525, 323] on p "KAANEのショーツのお洗濯にぴったりの洗剤、できました。概要文ダミー概要文ダミー概要文ダミー概要文ダミー概要文ダミー概要文ダミー" at bounding box center [446, 353] width 358 height 69
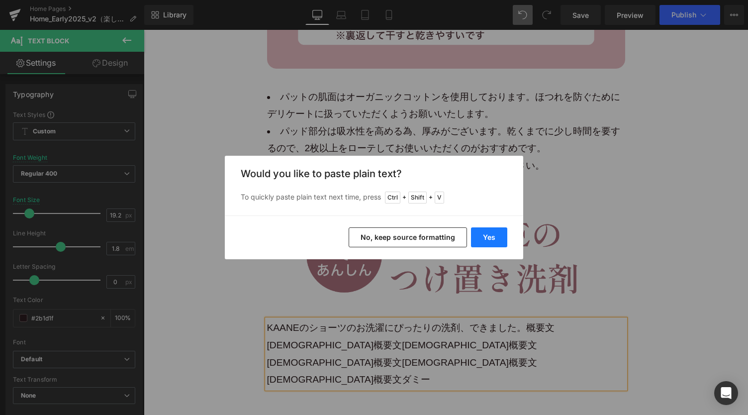
click at [489, 242] on button "Yes" at bounding box center [489, 237] width 36 height 20
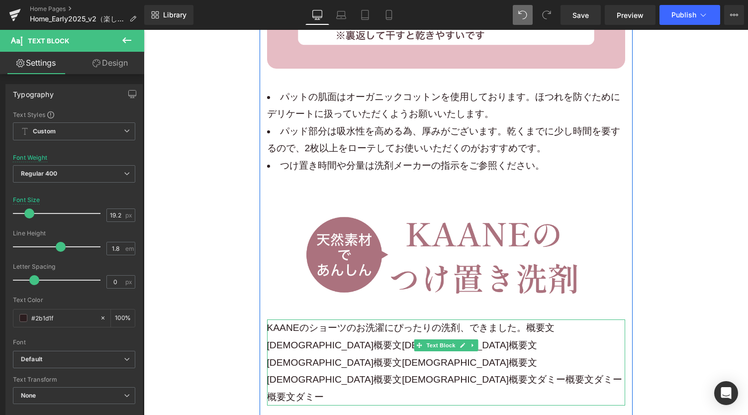
click at [333, 340] on p "KAANEのショーツのお洗濯にぴったりの洗剤、できました。概要文ダミー概要文ダミー概要文ダミー概要文ダミー概要文ダミー概要文ダミー概要文ダミー概要文ダミー概要…" at bounding box center [446, 362] width 358 height 86
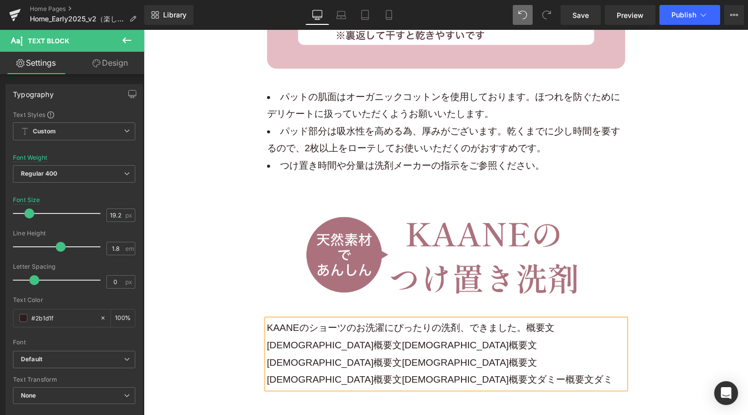
drag, startPoint x: 647, startPoint y: 202, endPoint x: 642, endPoint y: 192, distance: 10.9
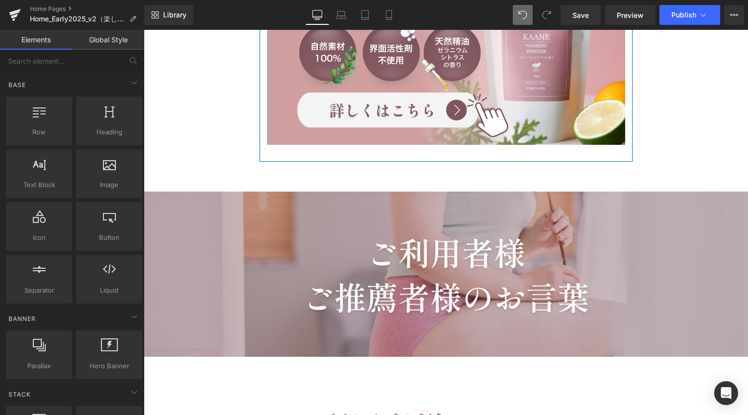
scroll to position [15200, 0]
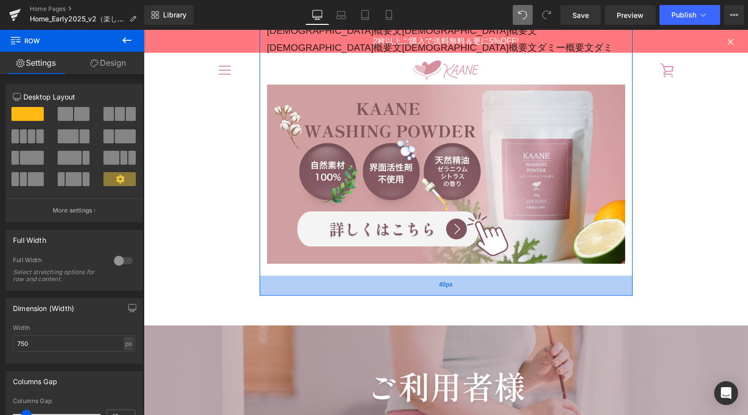
drag, startPoint x: 452, startPoint y: 224, endPoint x: 451, endPoint y: 239, distance: 15.0
click at [451, 276] on div "40px" at bounding box center [446, 286] width 373 height 20
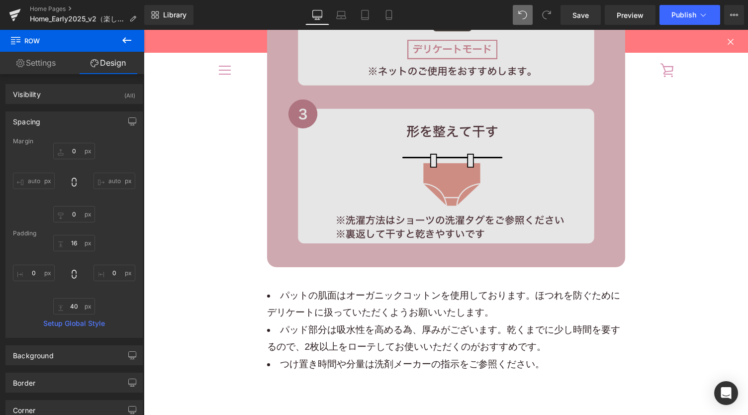
scroll to position [14669, 0]
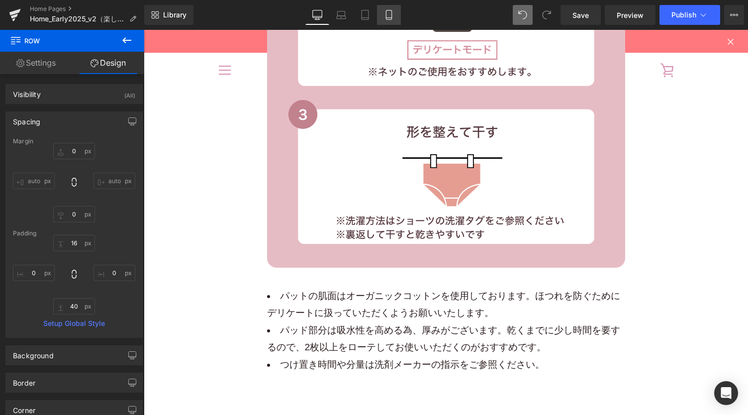
click at [397, 13] on link "Mobile" at bounding box center [389, 15] width 24 height 20
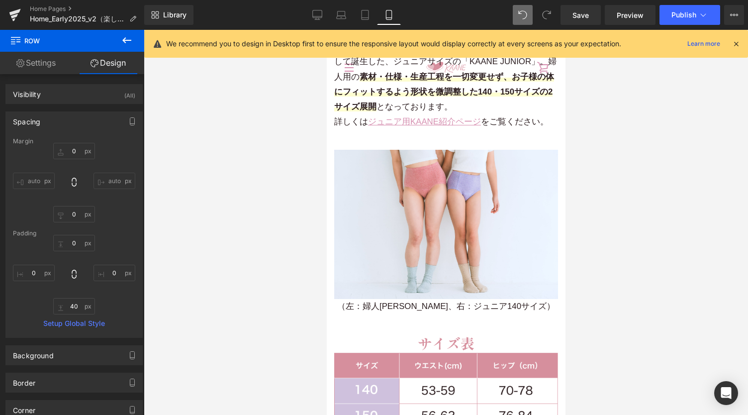
scroll to position [8778, 0]
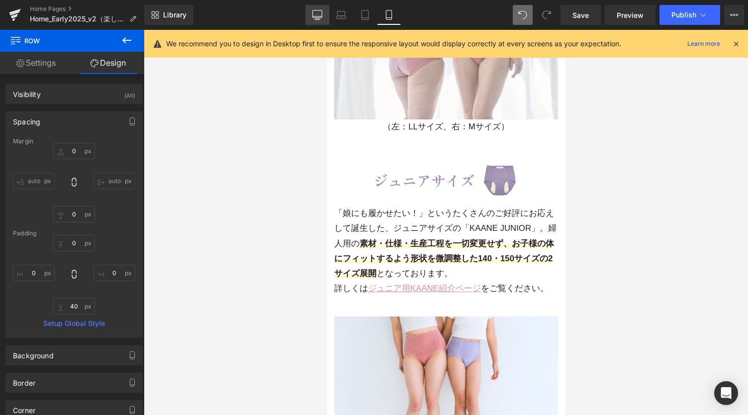
click at [322, 11] on icon at bounding box center [317, 13] width 9 height 7
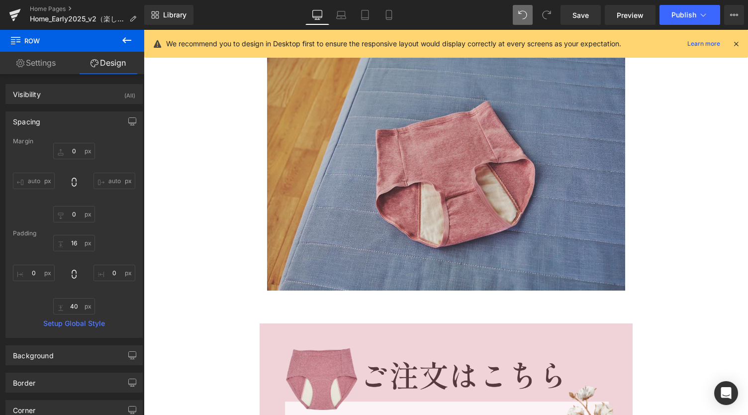
scroll to position [12613, 0]
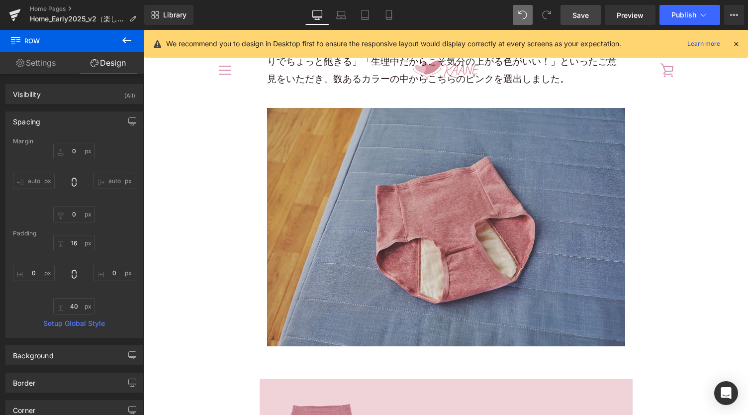
click at [584, 20] on link "Save" at bounding box center [581, 15] width 40 height 20
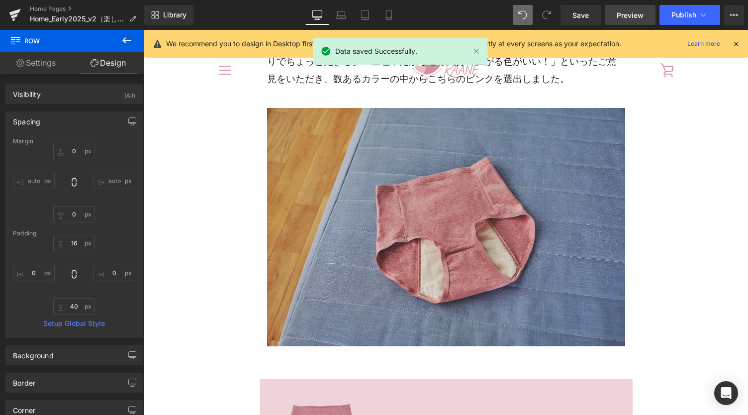
click at [626, 12] on span "Preview" at bounding box center [630, 15] width 27 height 10
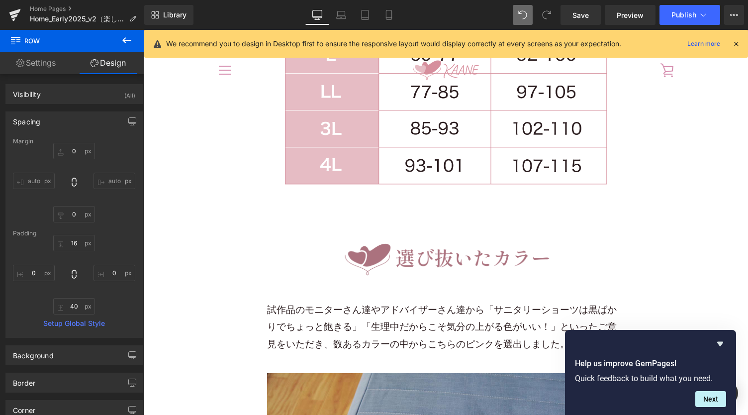
scroll to position [12016, 0]
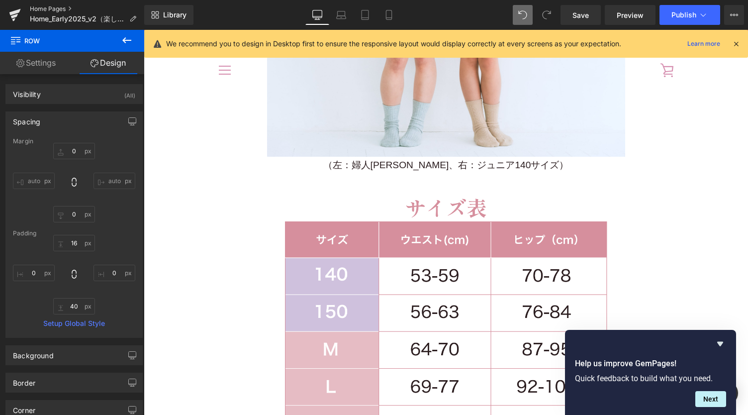
click at [62, 9] on link "Home Pages" at bounding box center [87, 9] width 114 height 8
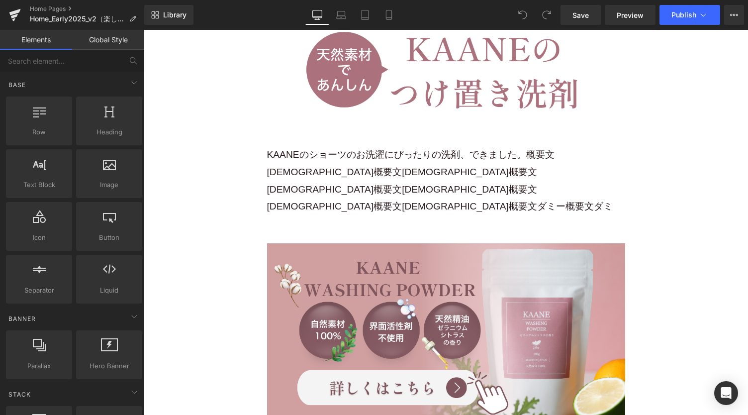
scroll to position [15060, 0]
